Goal: Find specific page/section: Find specific page/section

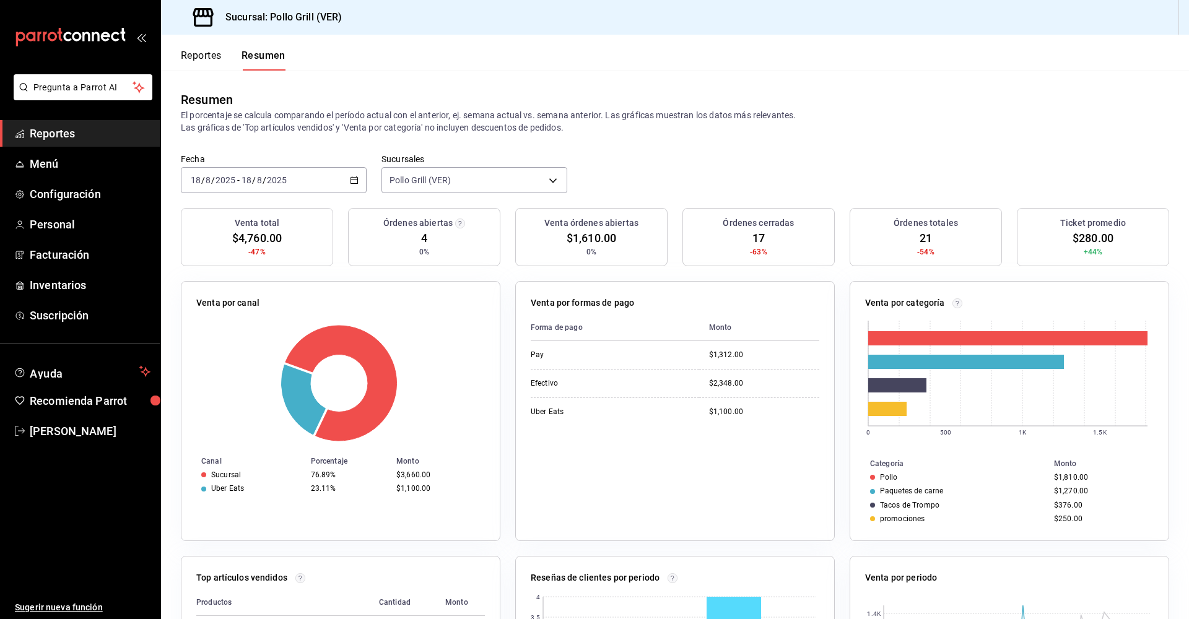
scroll to position [217, 0]
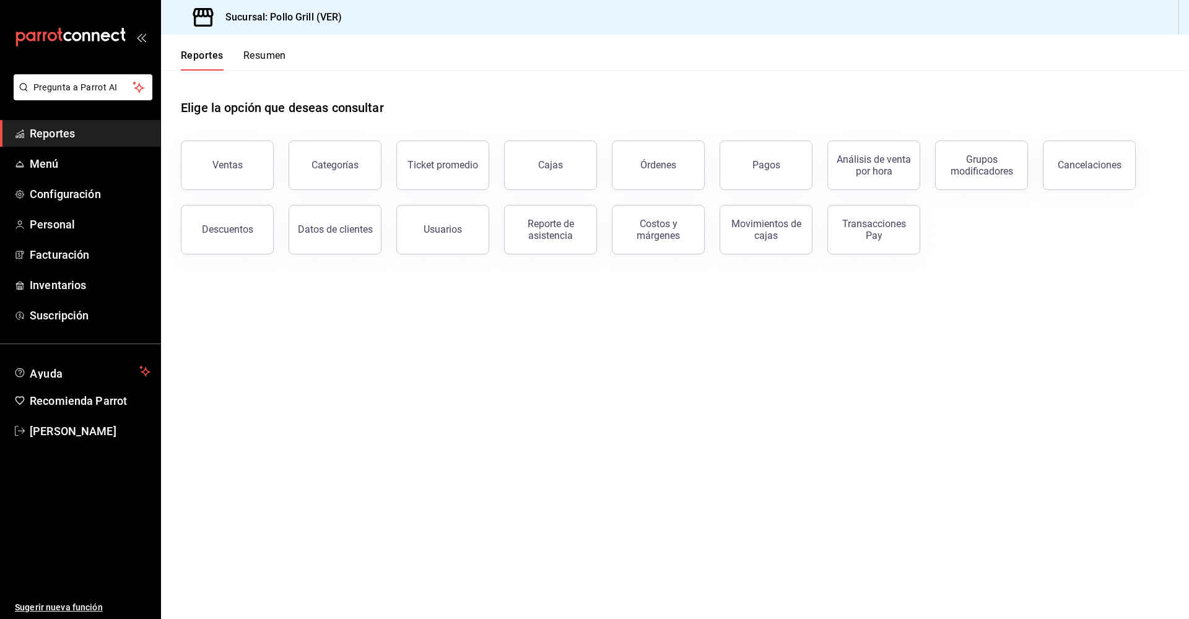
click at [277, 56] on button "Resumen" at bounding box center [264, 60] width 43 height 21
